Goal: Find specific page/section: Find specific page/section

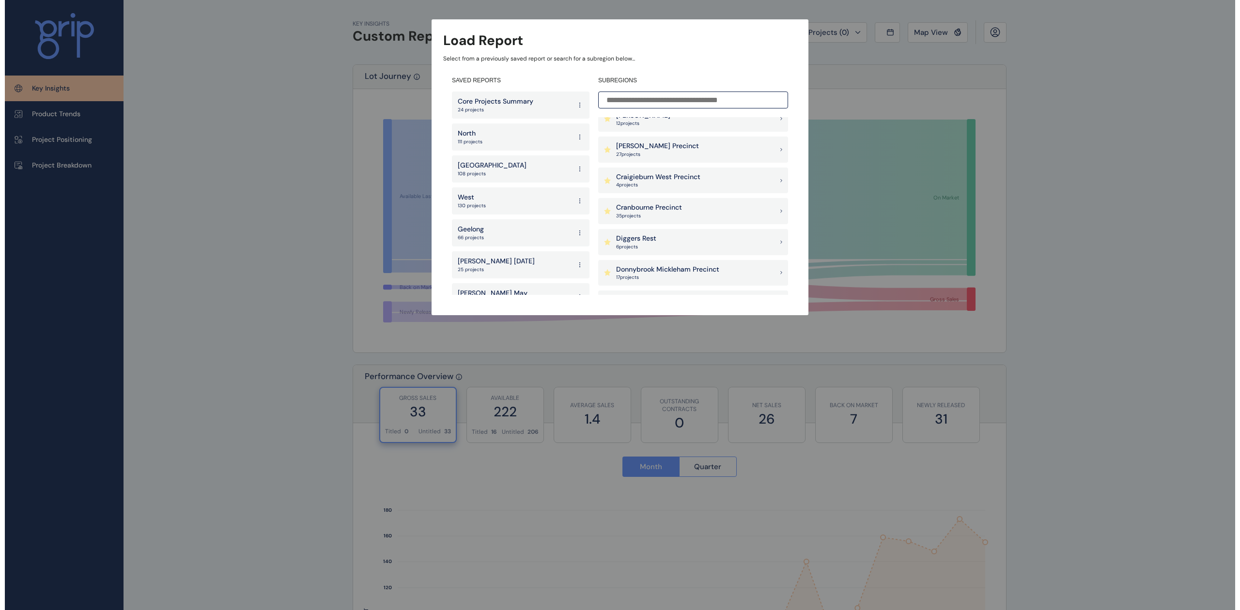
scroll to position [258, 0]
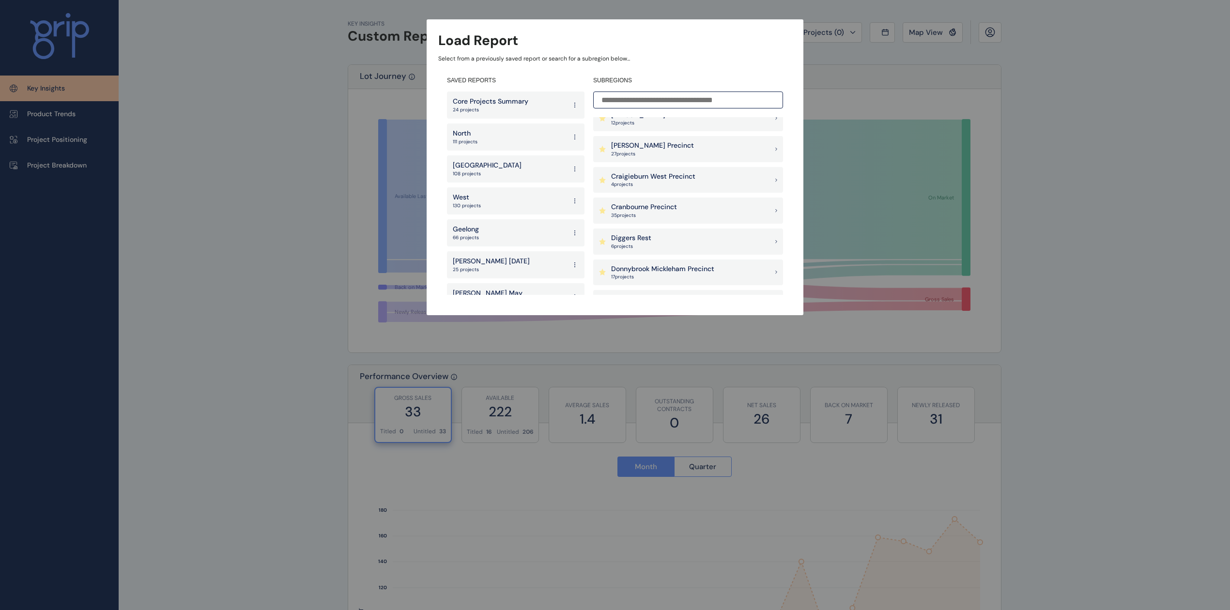
click at [658, 206] on p "Cranbourne Precinct" at bounding box center [644, 207] width 66 height 10
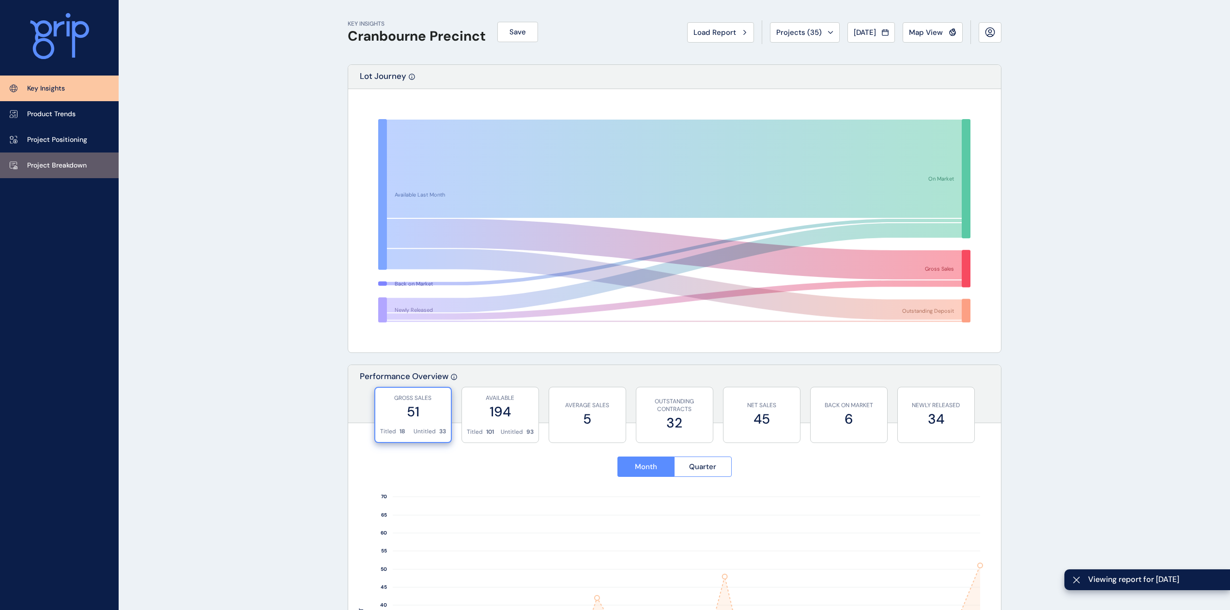
click at [51, 166] on p "Project Breakdown" at bounding box center [57, 166] width 60 height 10
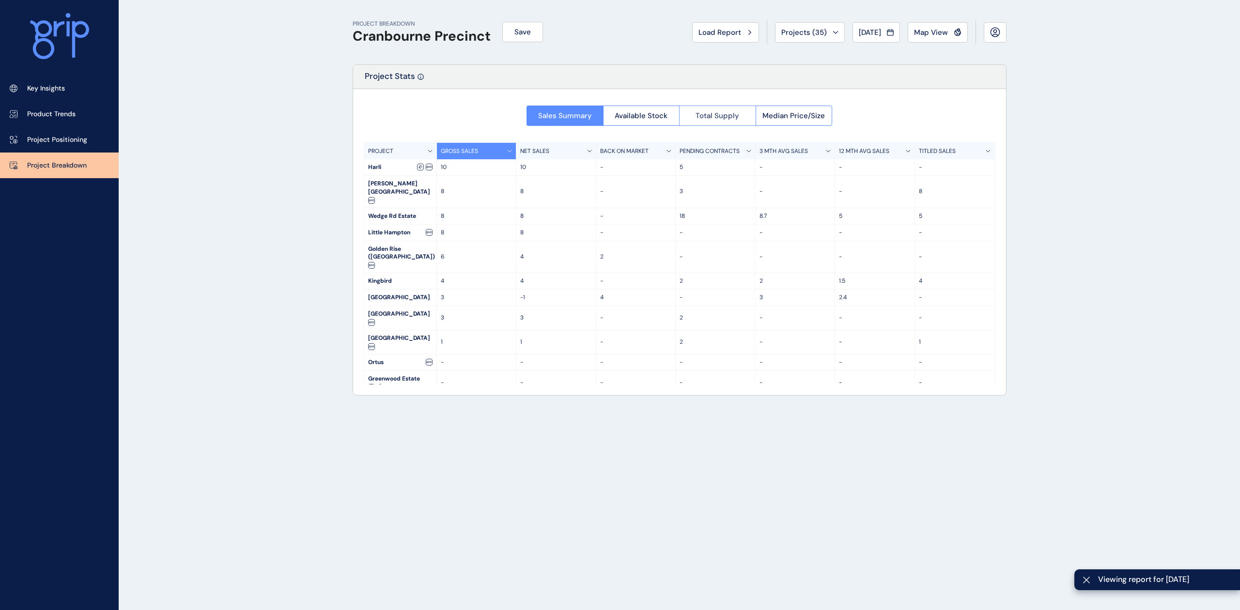
click at [714, 119] on span "Total Supply" at bounding box center [718, 116] width 44 height 10
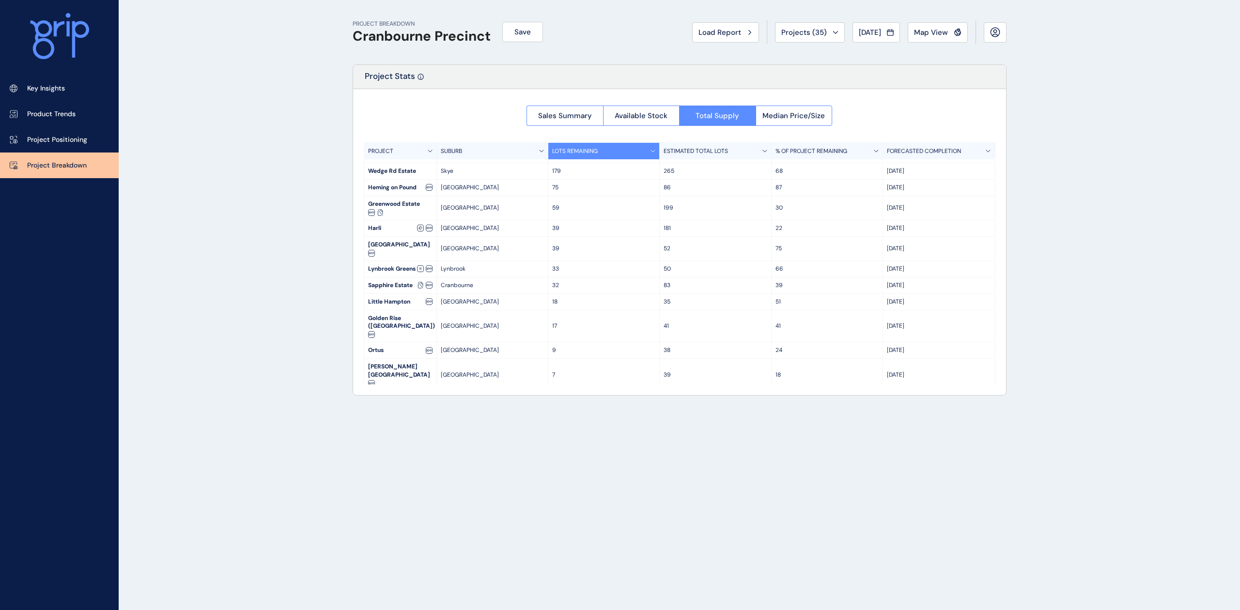
scroll to position [37, 0]
click at [931, 25] on button "Map View" at bounding box center [938, 32] width 60 height 20
